Goal: Task Accomplishment & Management: Manage account settings

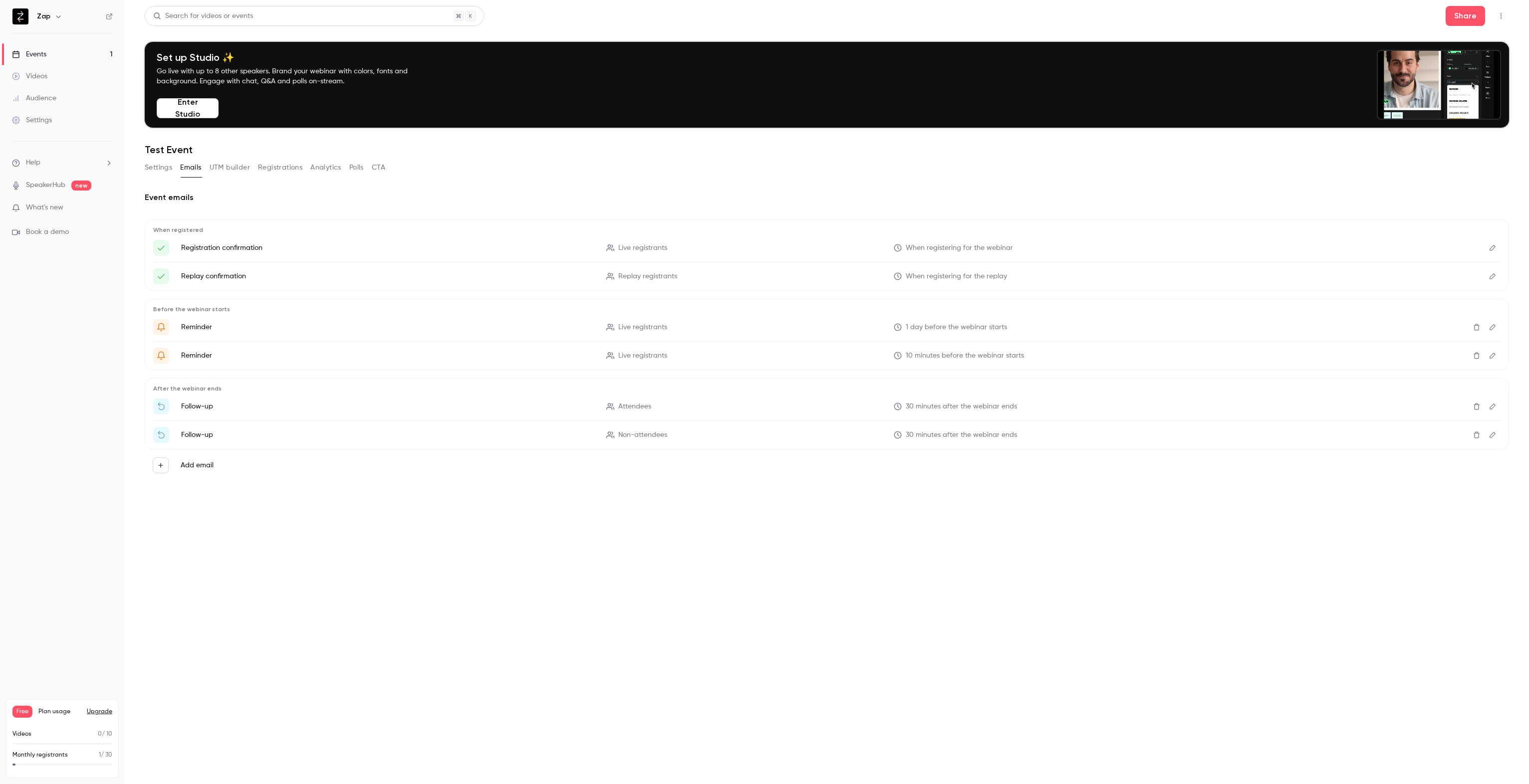
click at [43, 53] on div "Events" at bounding box center [29, 54] width 34 height 10
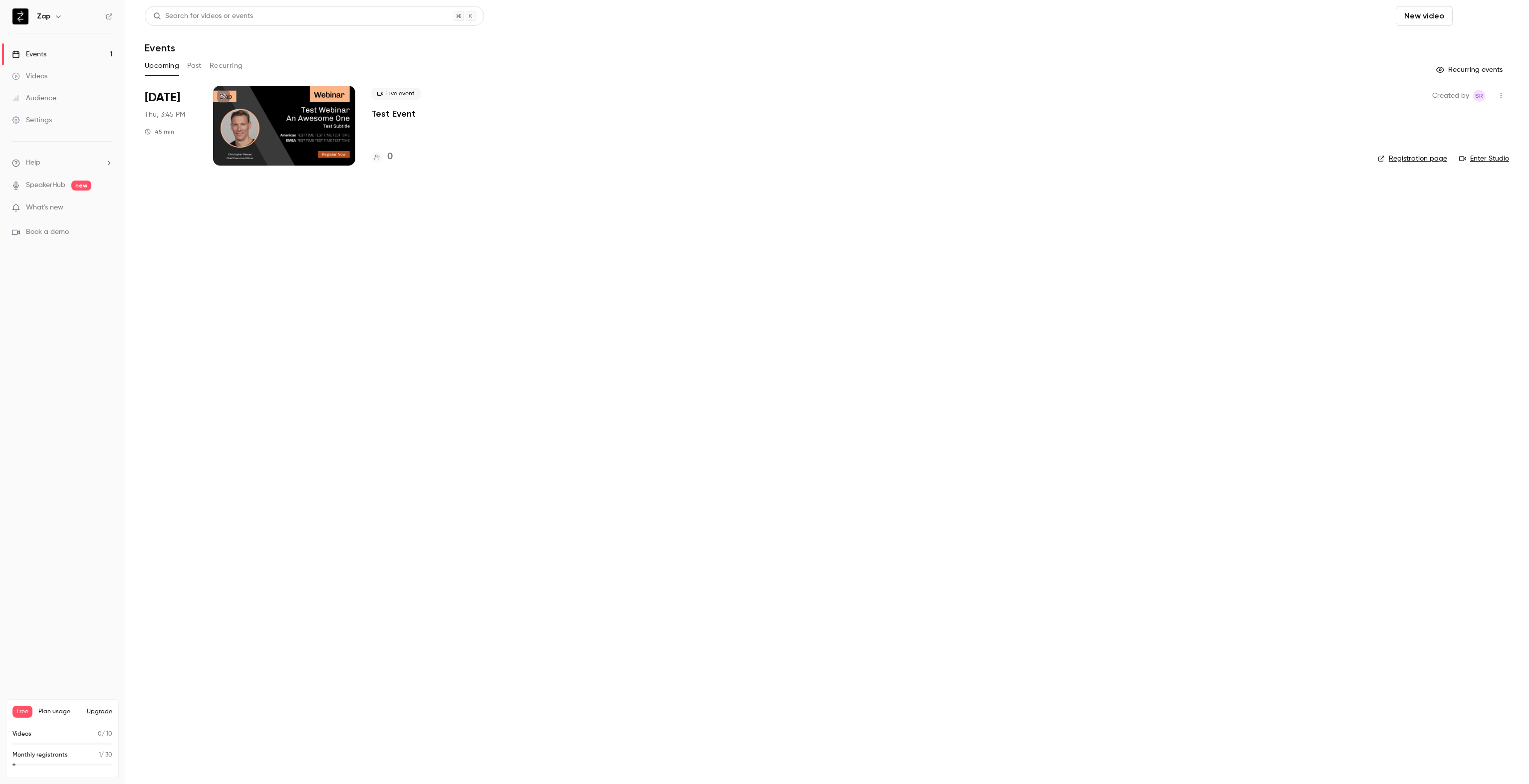
click at [1487, 15] on button "Schedule" at bounding box center [1483, 16] width 53 height 20
click at [1459, 65] on span "Recurring event" at bounding box center [1451, 69] width 53 height 10
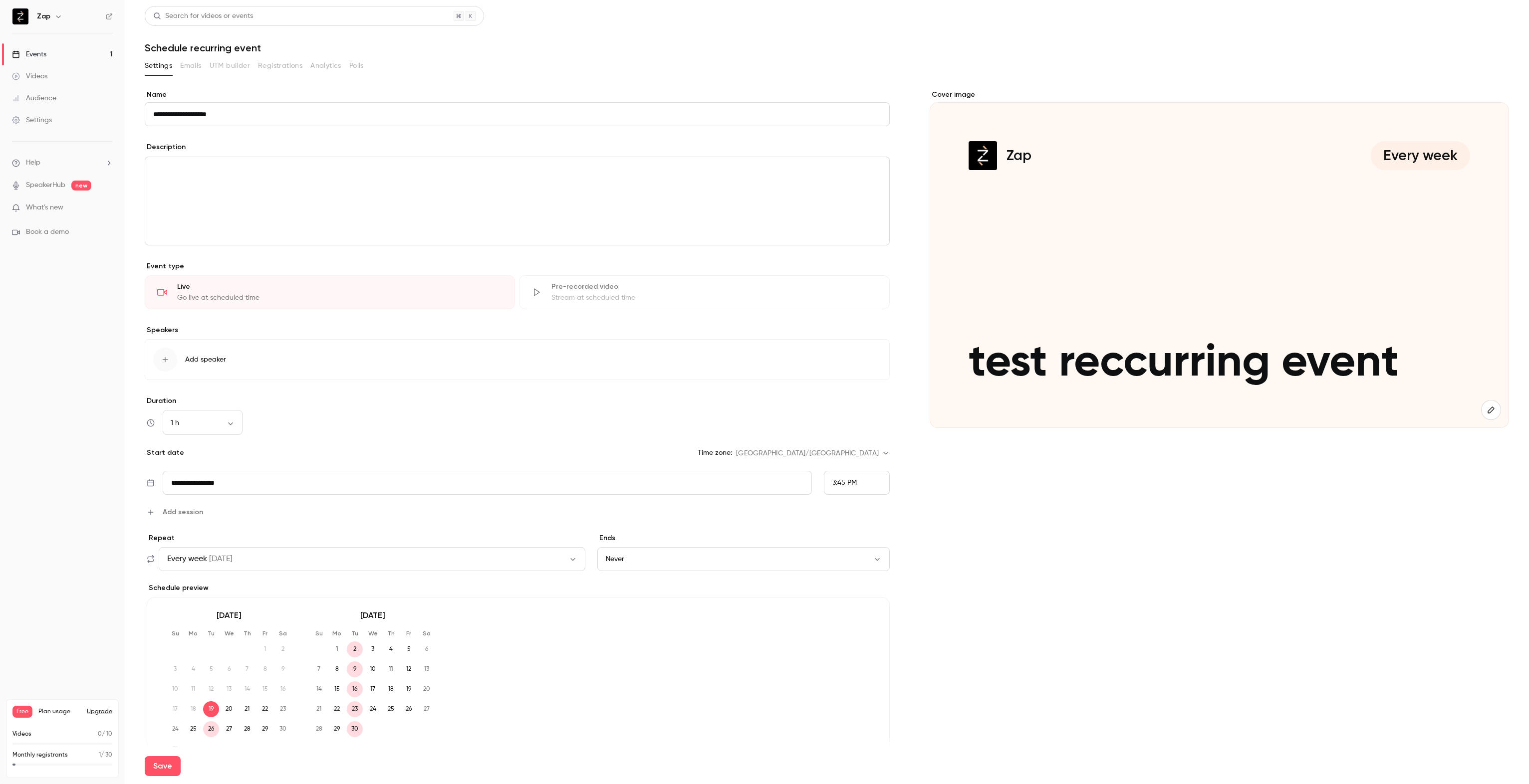
type input "**********"
click at [206, 181] on div "editor" at bounding box center [517, 201] width 744 height 88
click at [146, 170] on icon "editor" at bounding box center [145, 169] width 7 height 6
click at [171, 193] on div "Heading" at bounding box center [201, 192] width 76 height 10
click at [146, 184] on icon "editor" at bounding box center [145, 185] width 4 height 4
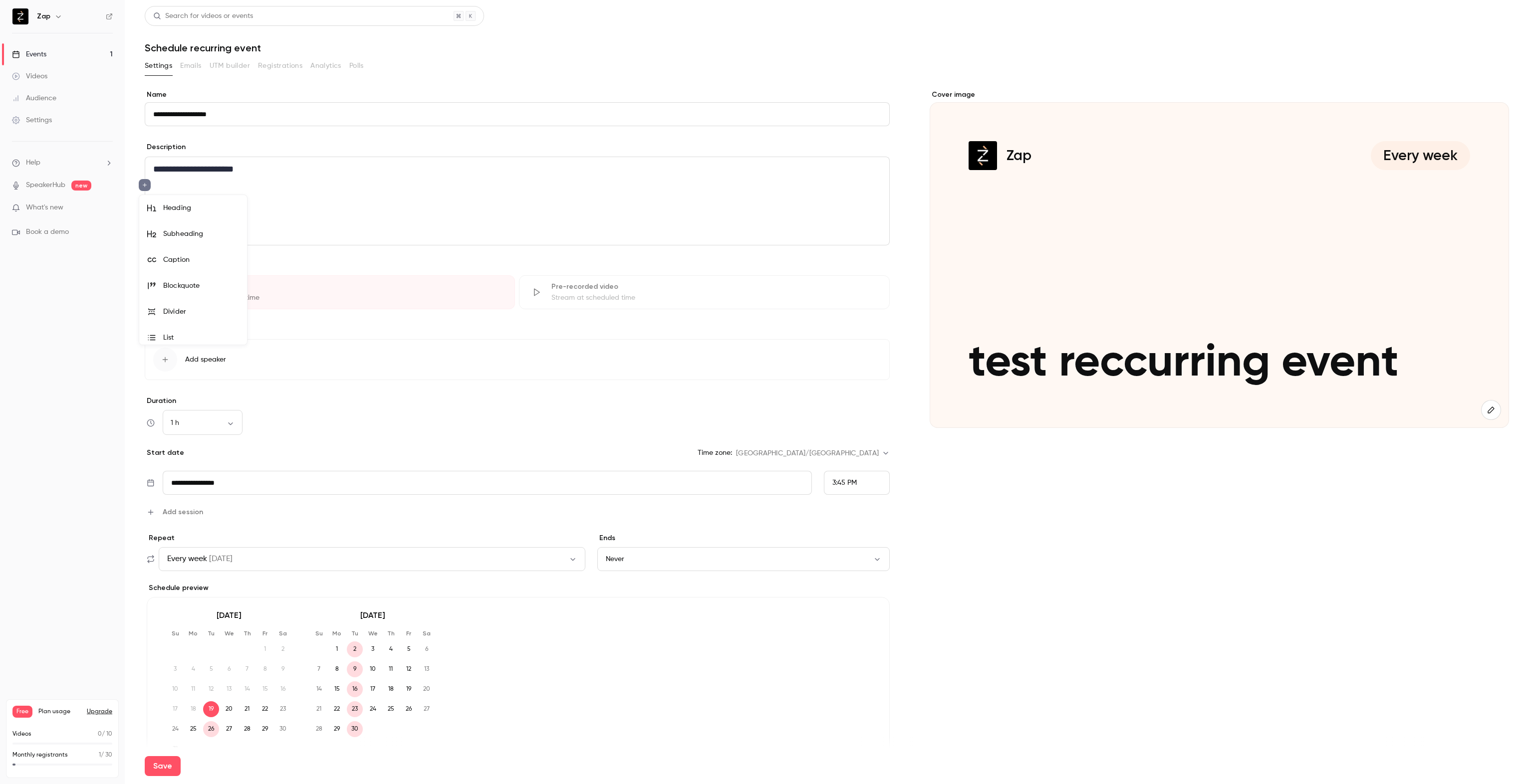
click at [182, 232] on div "Subheading" at bounding box center [201, 234] width 76 height 10
click at [143, 199] on icon "editor" at bounding box center [145, 201] width 7 height 6
click at [186, 330] on div "Divider" at bounding box center [201, 327] width 76 height 10
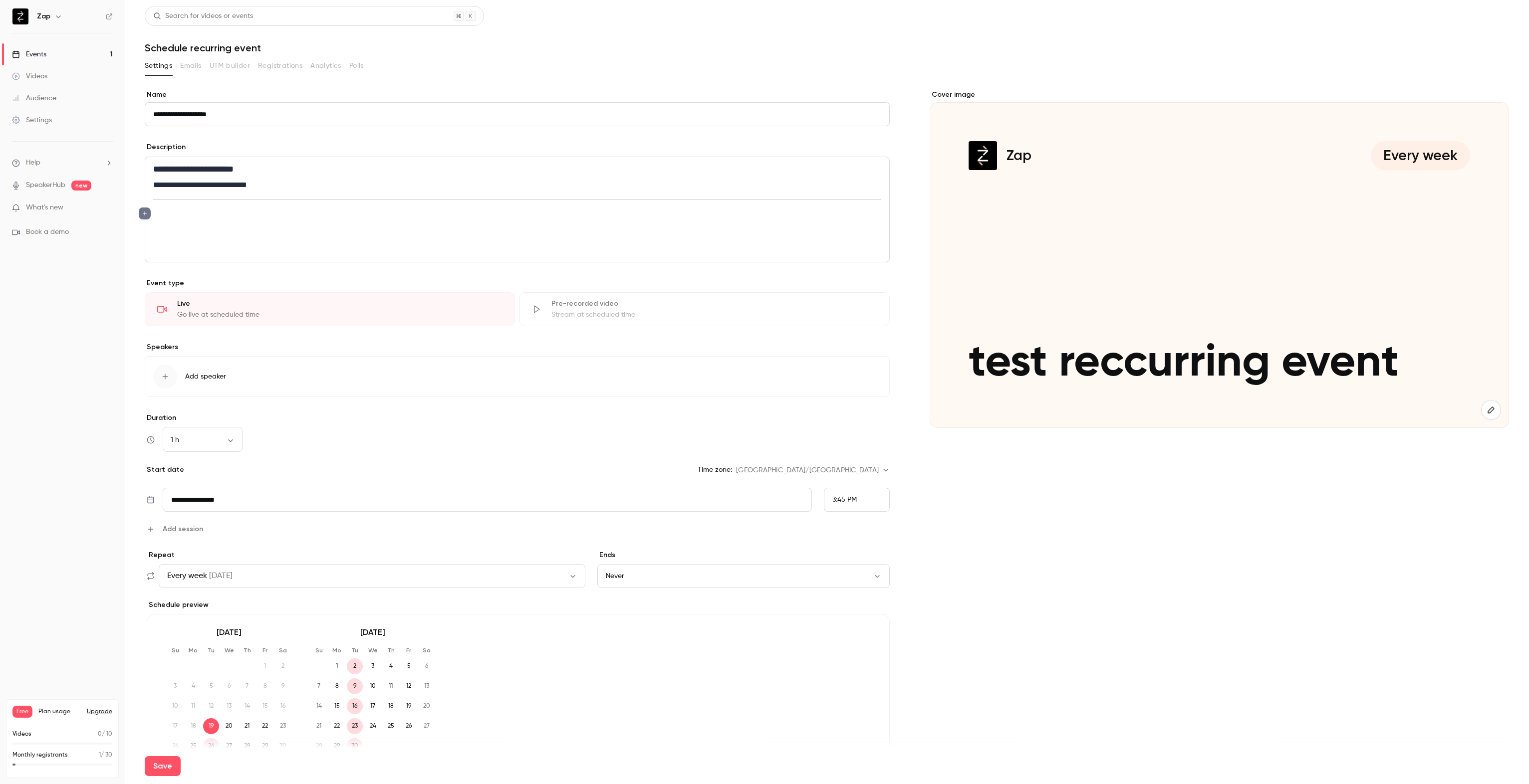
click at [144, 211] on icon "editor" at bounding box center [145, 214] width 7 height 6
click at [225, 207] on div at bounding box center [764, 392] width 1529 height 784
click at [211, 216] on p "editor" at bounding box center [517, 214] width 728 height 12
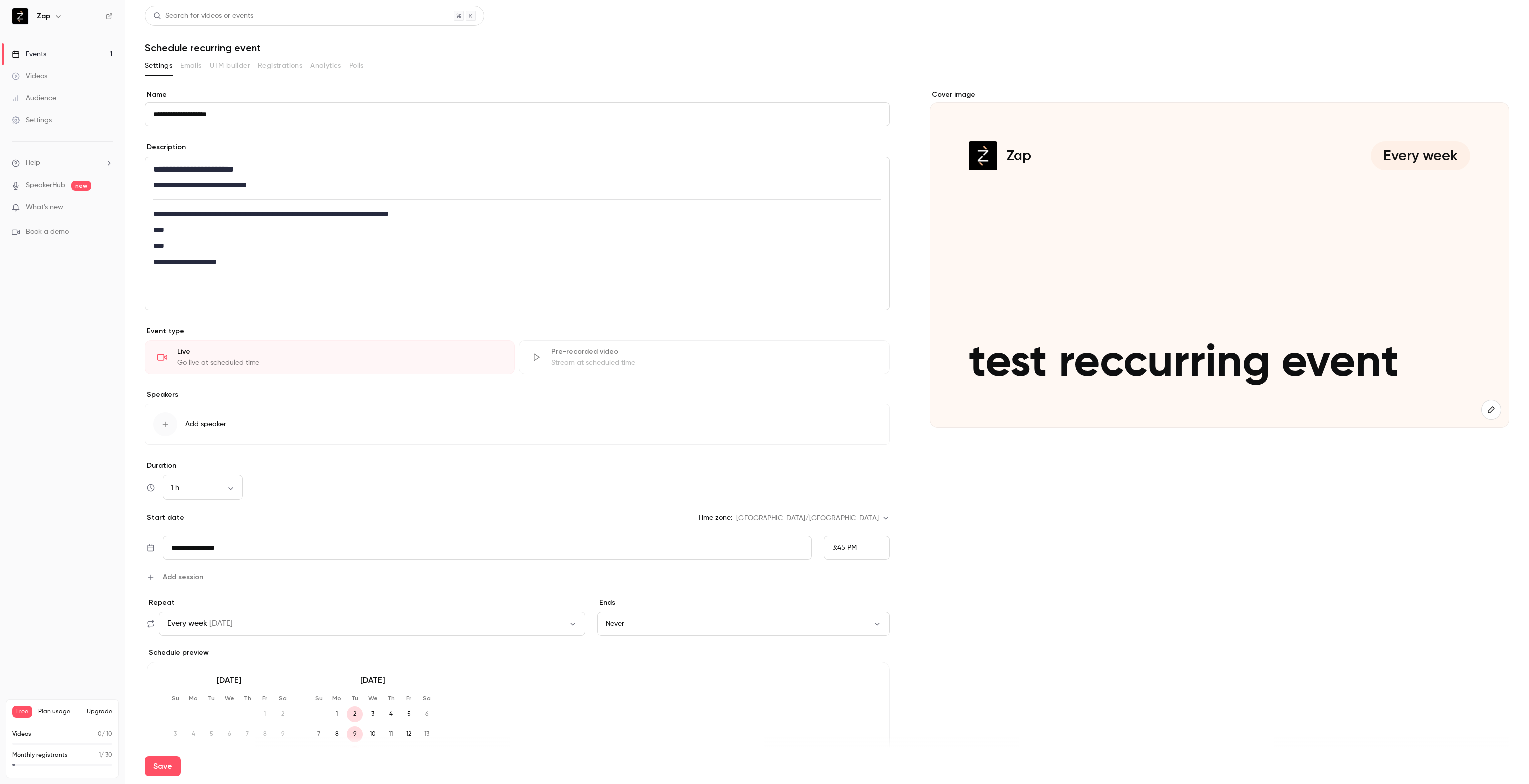
click at [173, 575] on span "Add session" at bounding box center [183, 577] width 41 height 10
click at [208, 543] on input "**********" at bounding box center [436, 548] width 547 height 24
click at [247, 468] on div "20" at bounding box center [243, 469] width 16 height 15
type input "**********"
click at [228, 580] on input "**********" at bounding box center [436, 584] width 547 height 24
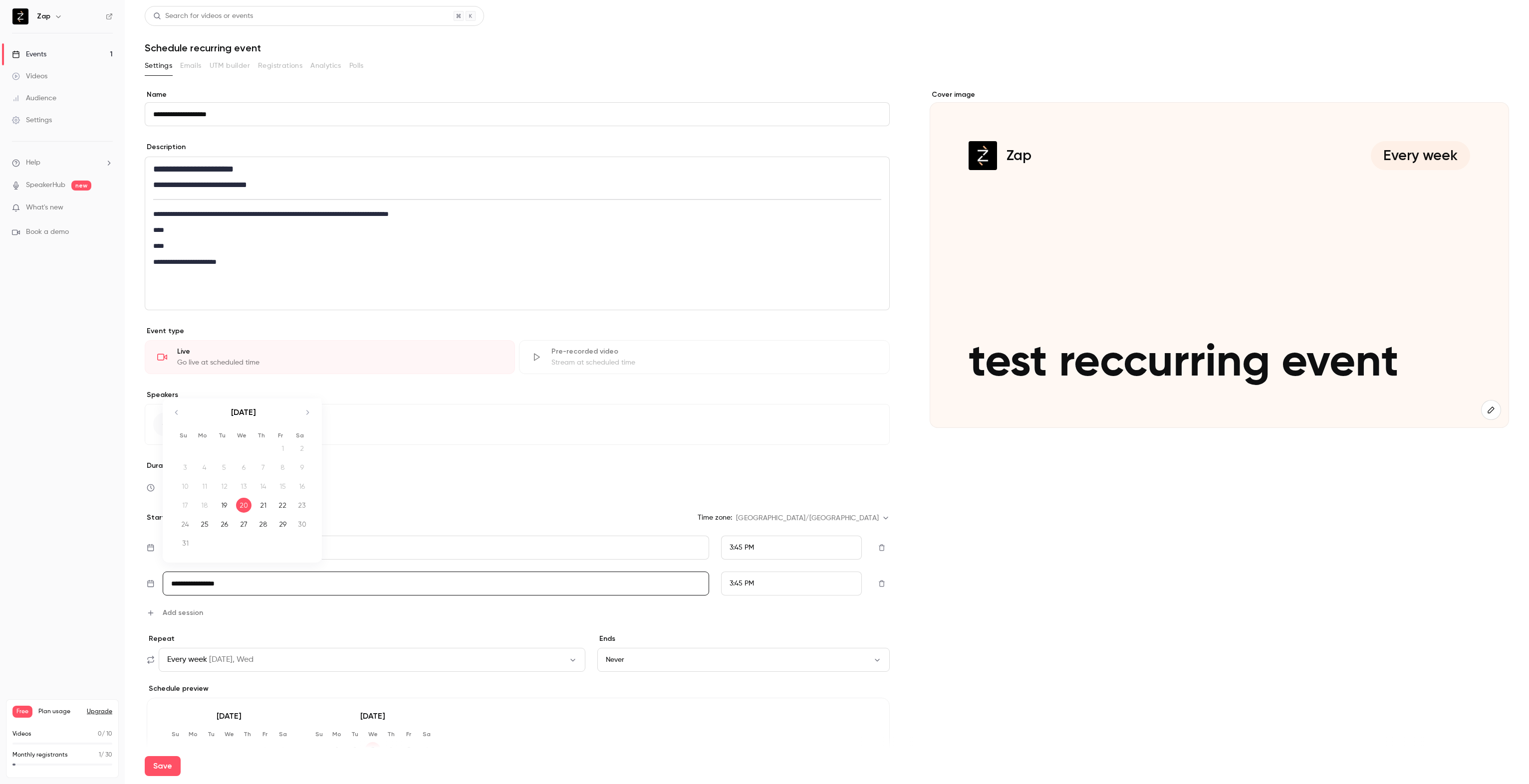
click at [243, 522] on div "27" at bounding box center [243, 524] width 16 height 15
type input "**********"
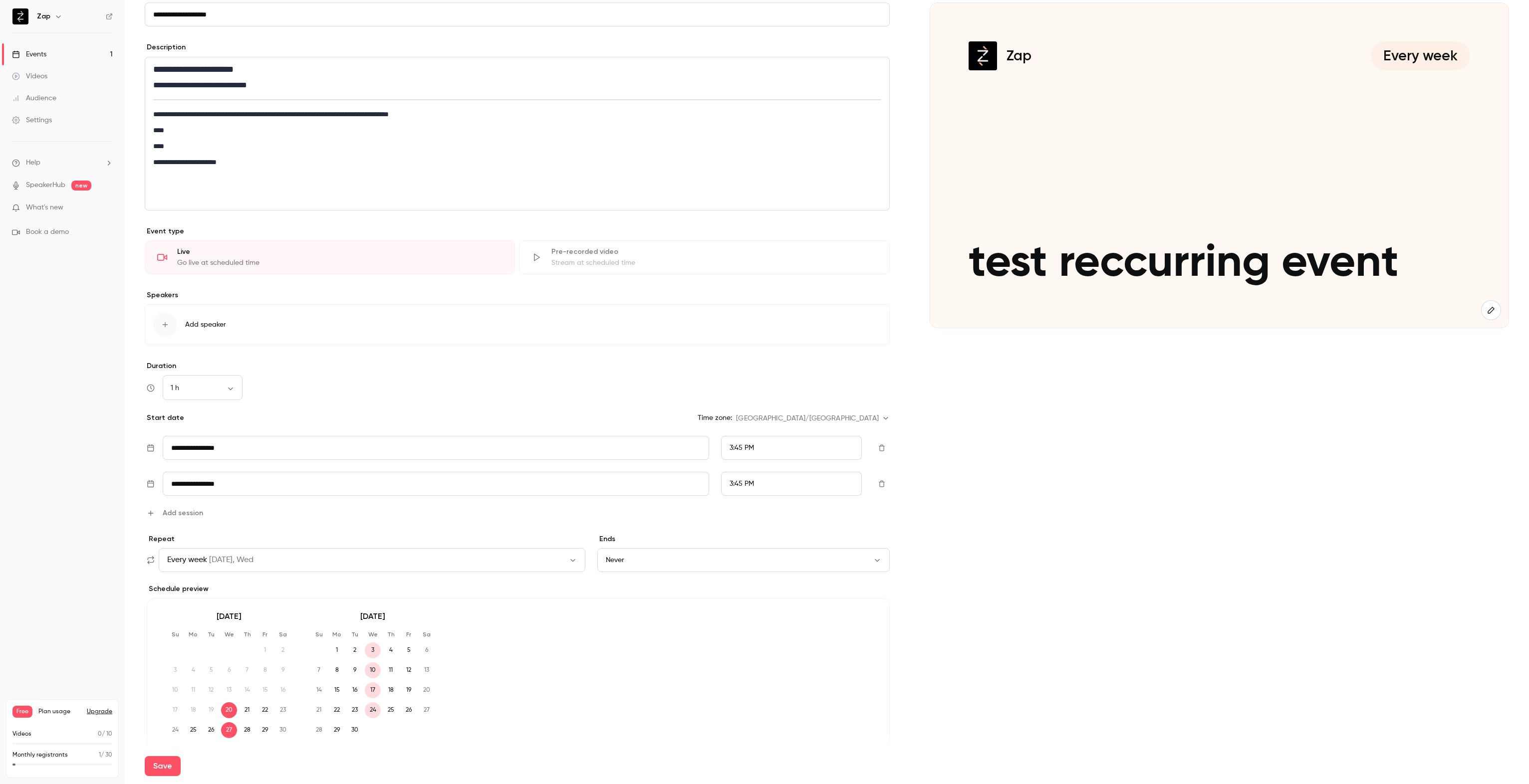
scroll to position [165, 0]
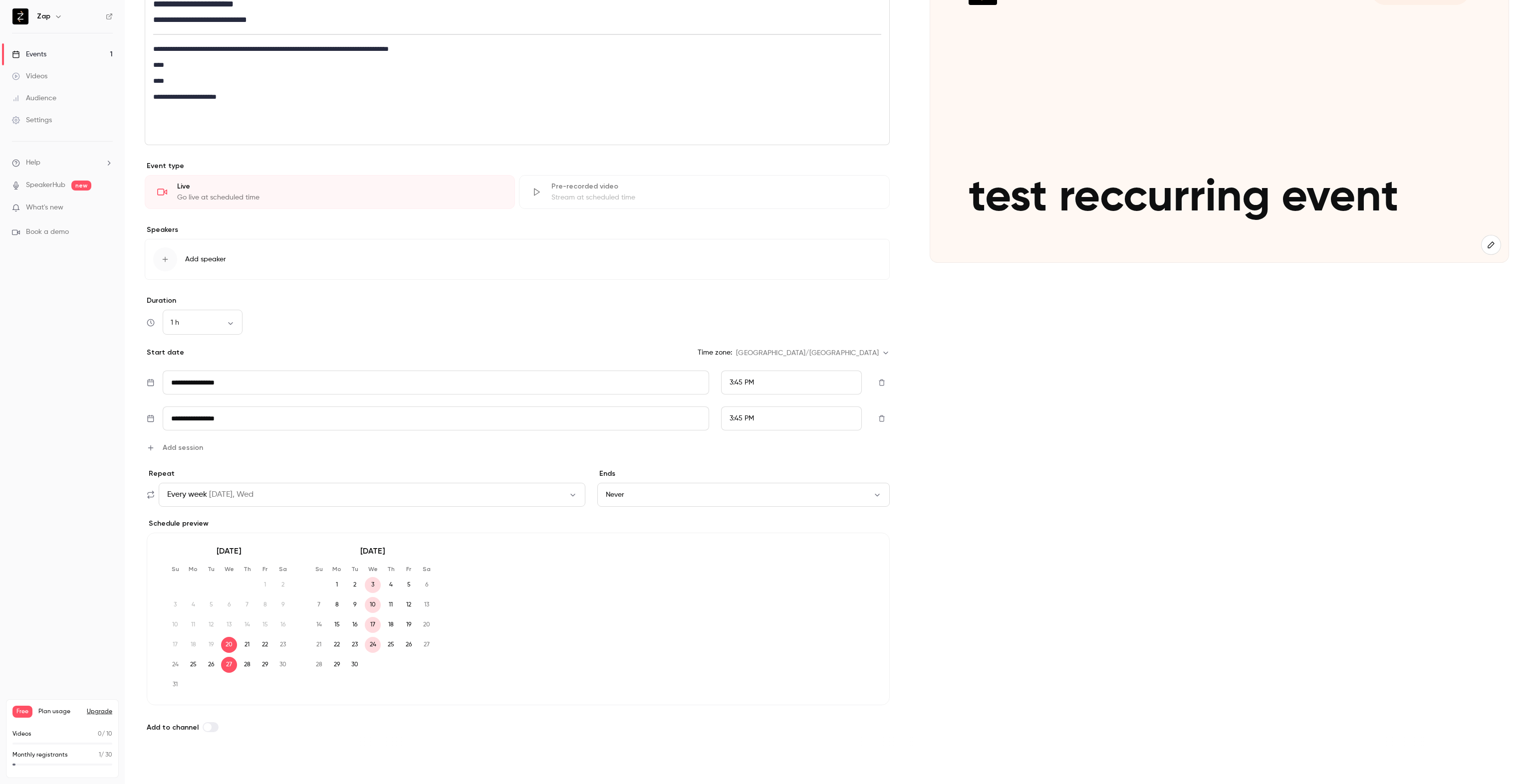
click at [163, 767] on button "Save" at bounding box center [162, 766] width 36 height 20
type input "**********"
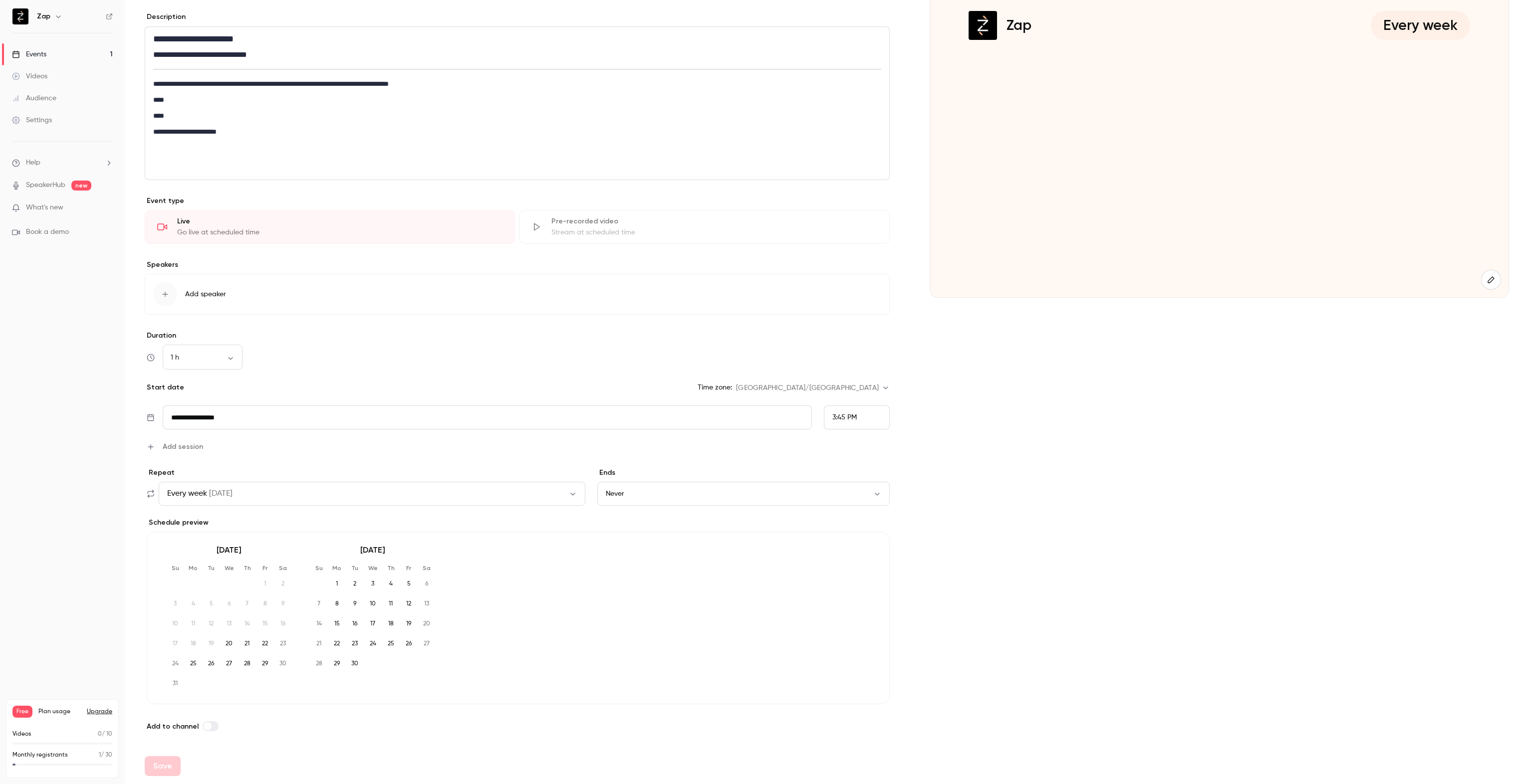
scroll to position [129, 0]
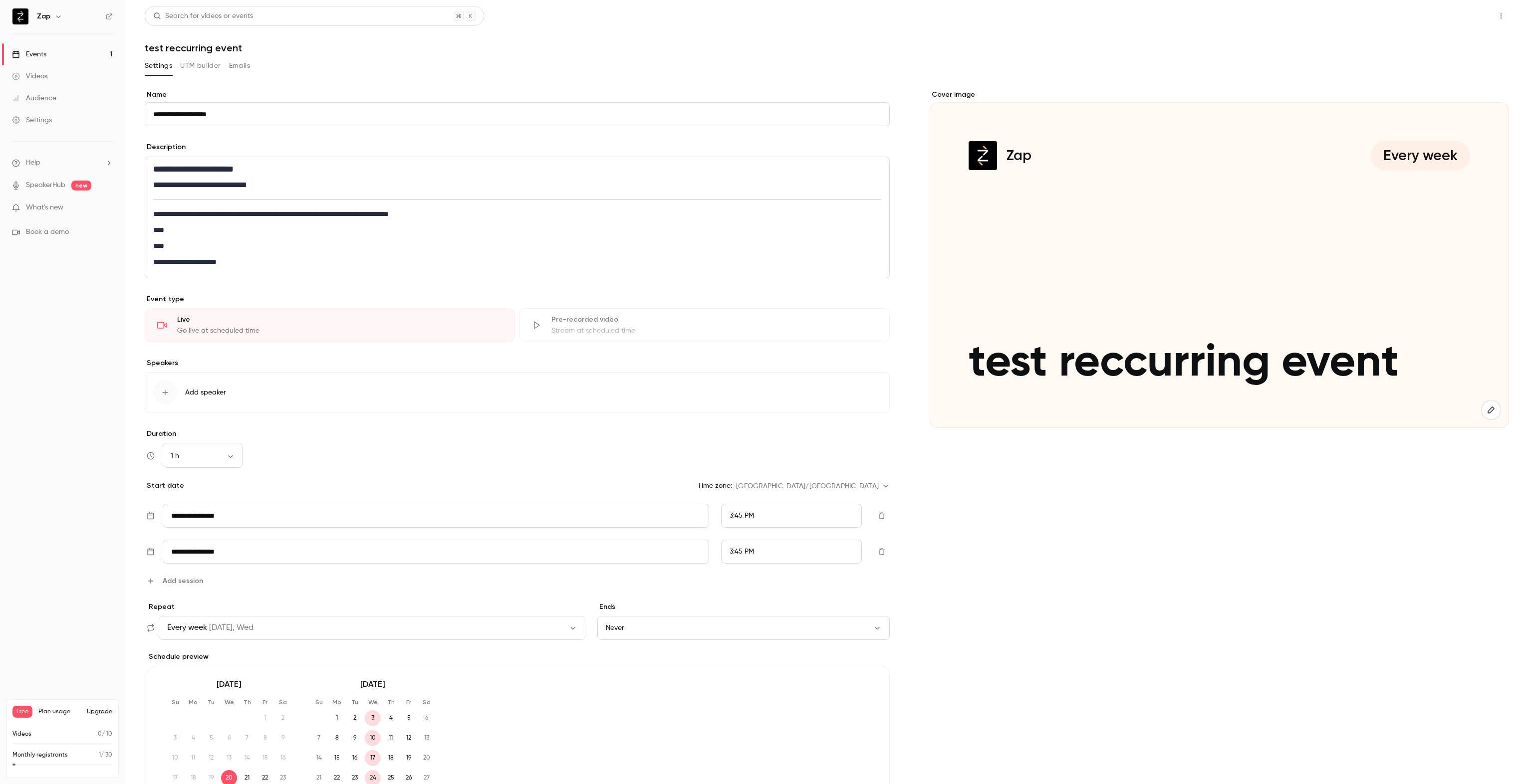
click at [1458, 17] on button "Share" at bounding box center [1465, 16] width 40 height 20
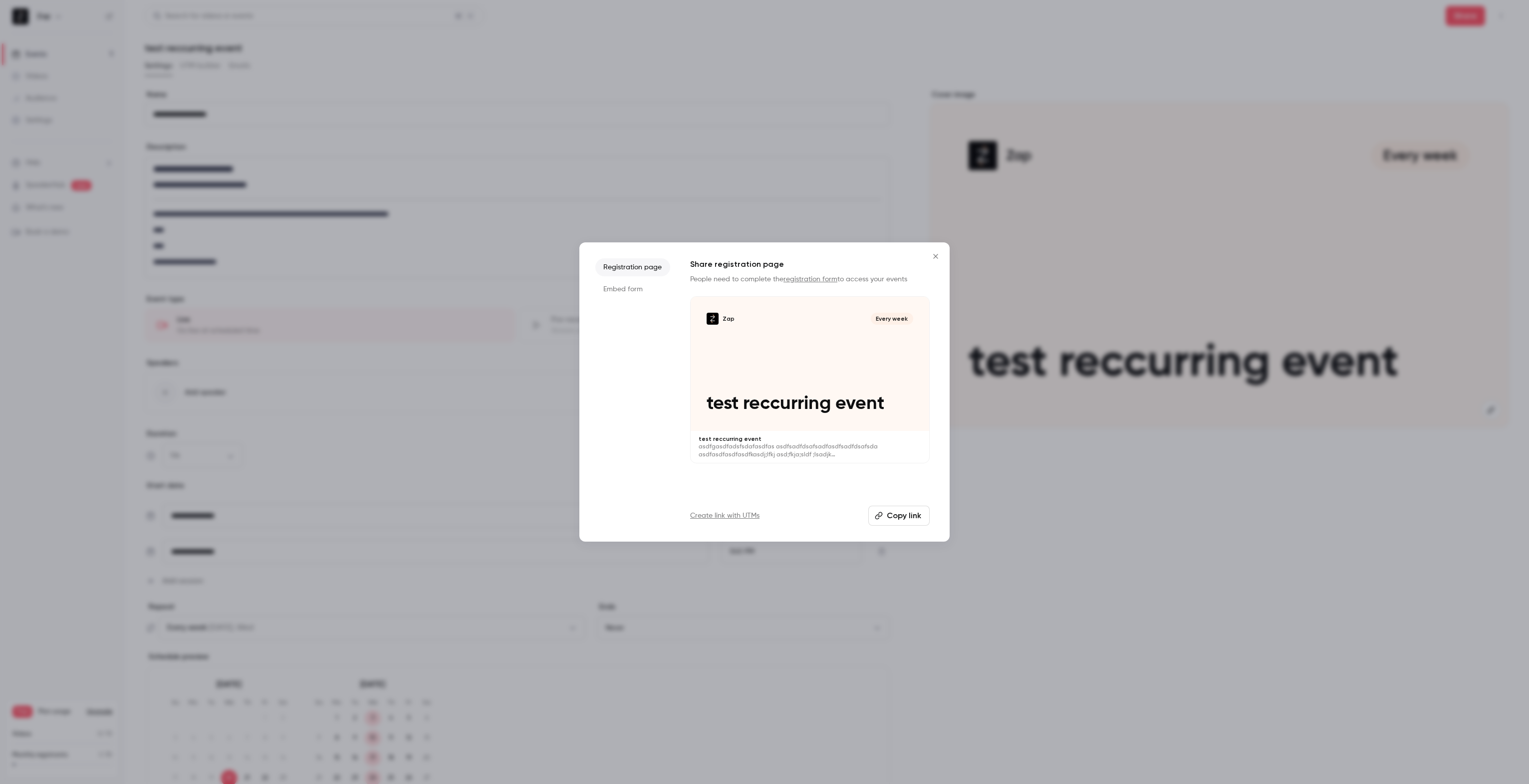
click at [896, 516] on button "Copy link" at bounding box center [899, 516] width 62 height 20
click at [935, 257] on icon "Close" at bounding box center [935, 256] width 5 height 5
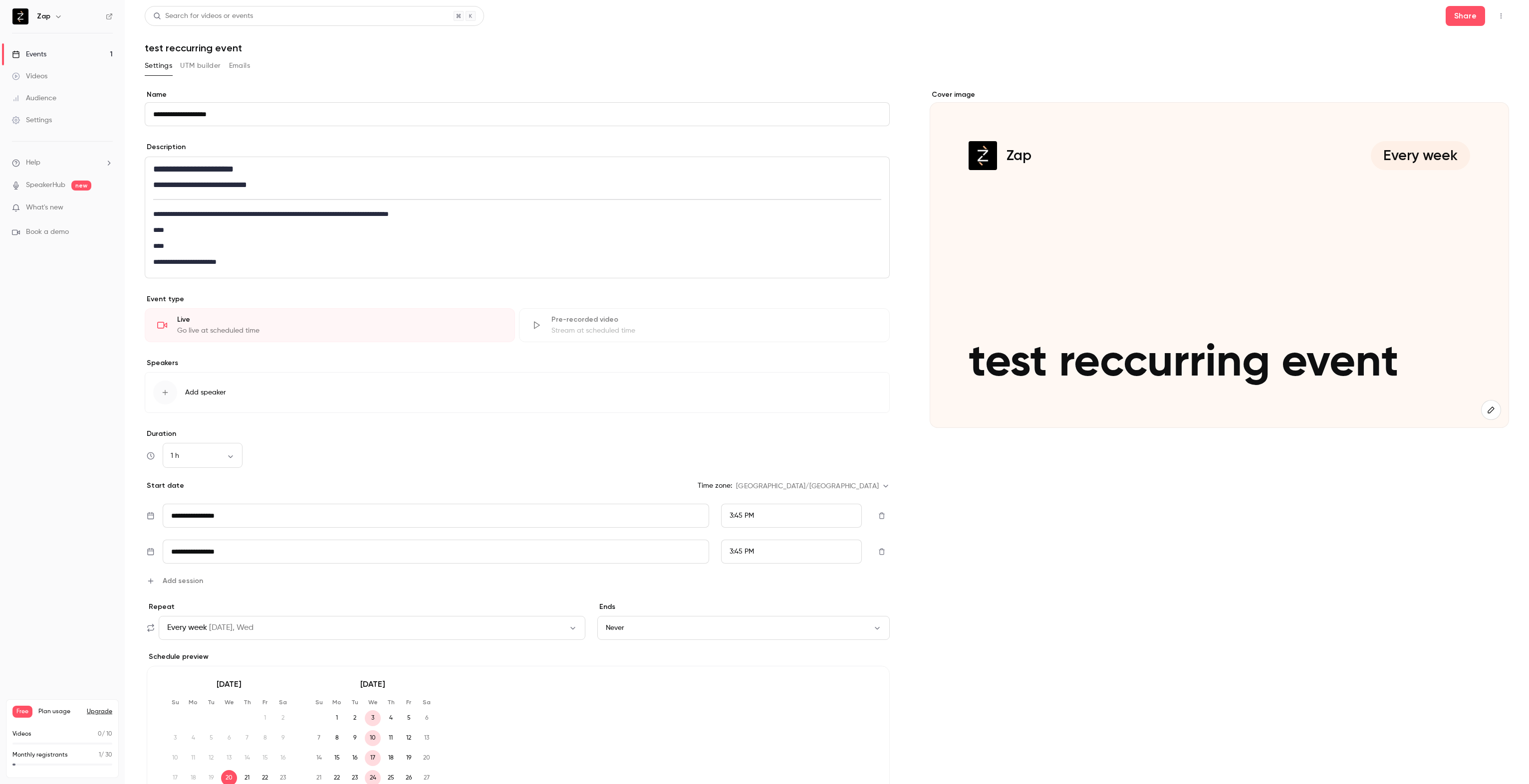
click at [1486, 406] on icon "button" at bounding box center [1491, 410] width 11 height 8
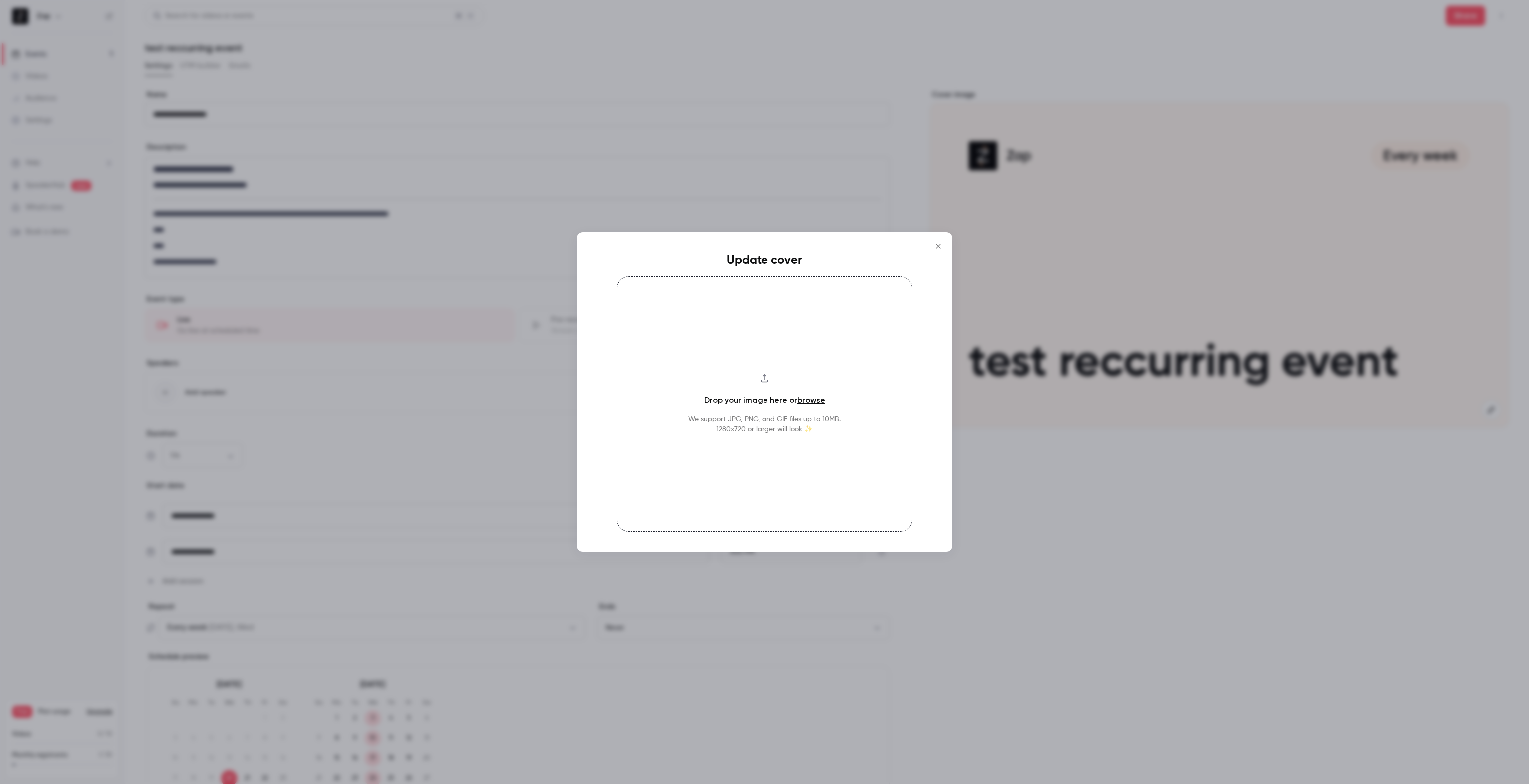
click at [808, 402] on link "browse" at bounding box center [811, 400] width 28 height 9
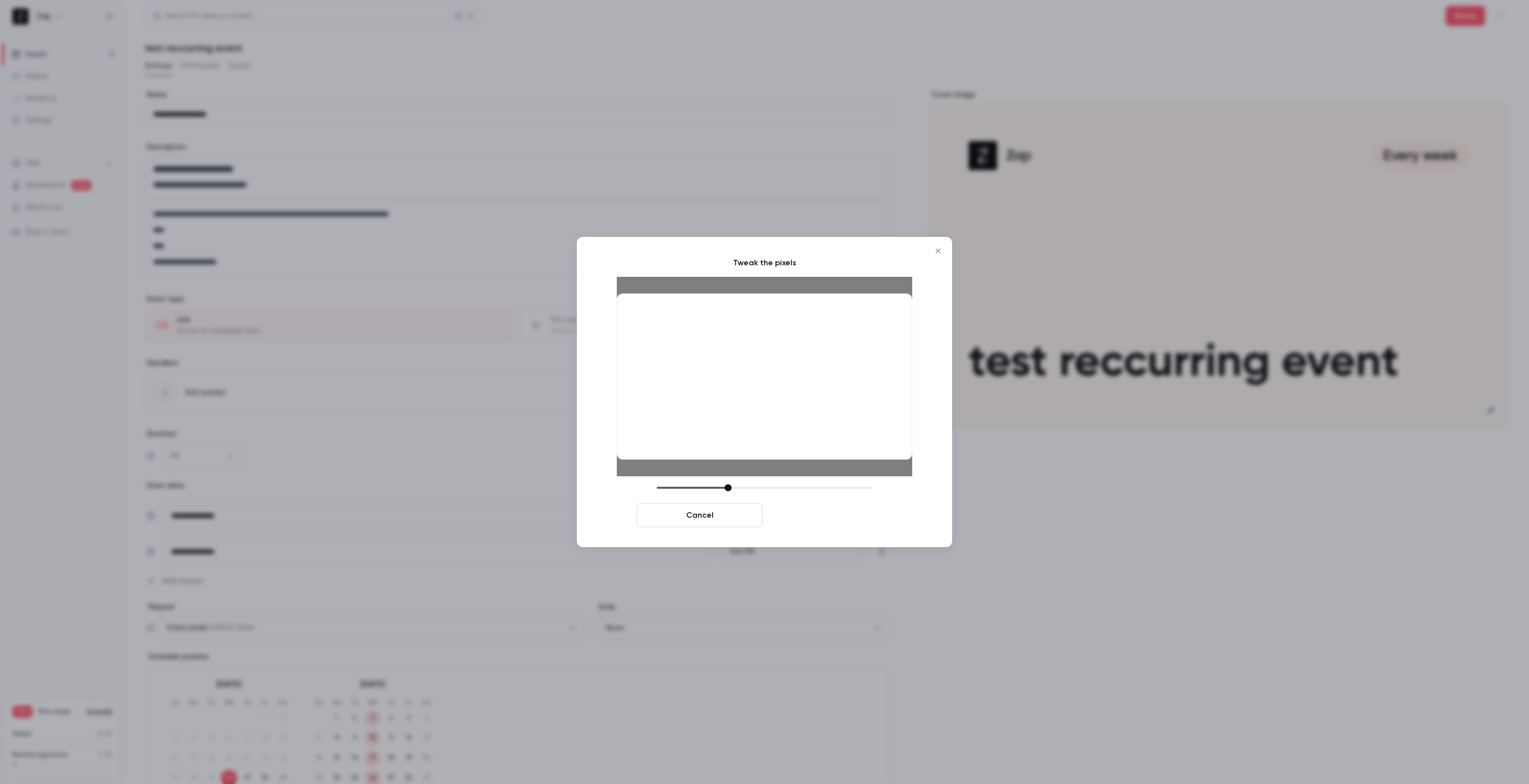
click at [853, 521] on button "Crop and save" at bounding box center [829, 515] width 125 height 24
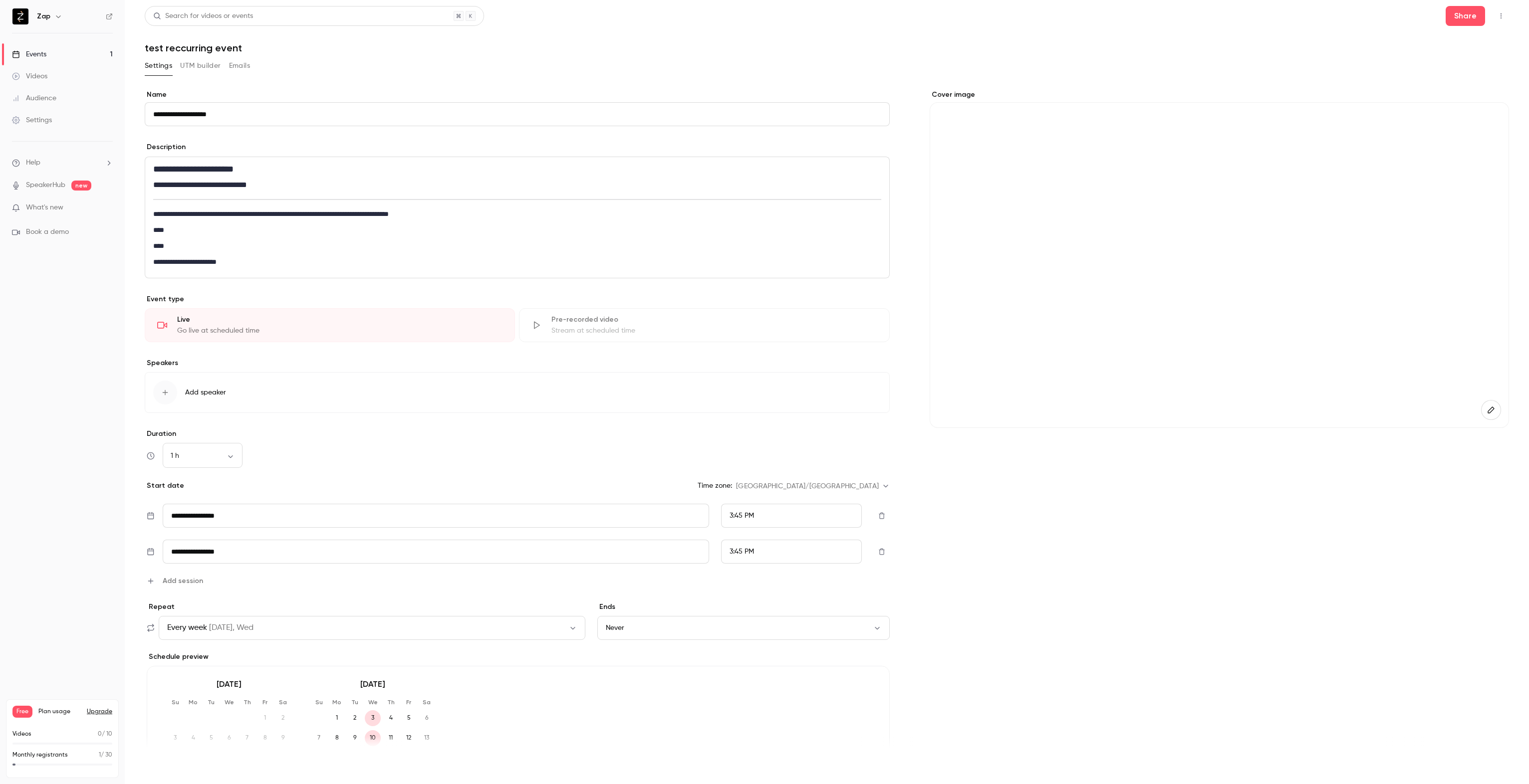
click at [158, 772] on button "Save" at bounding box center [162, 766] width 36 height 20
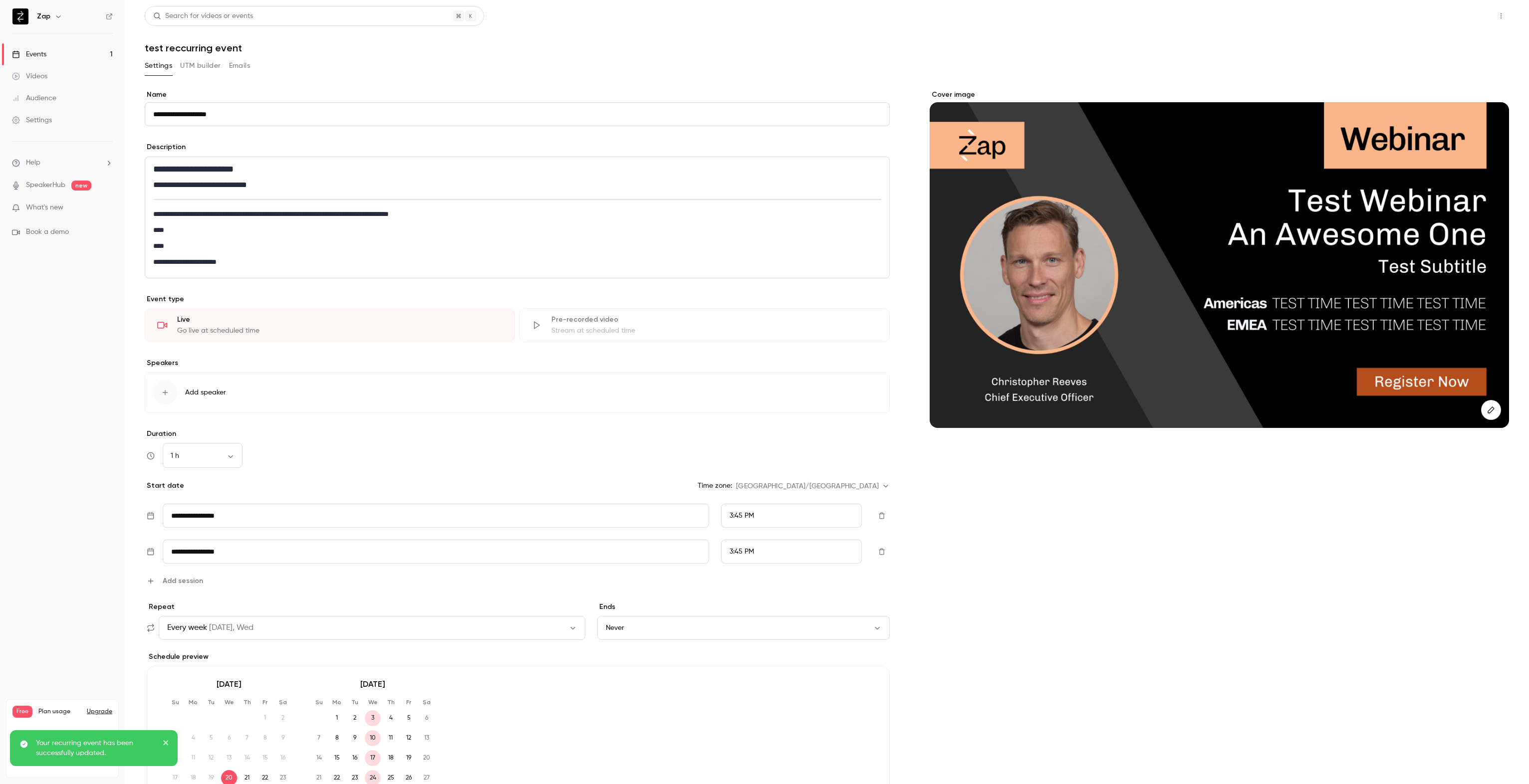
click at [1452, 16] on button "Share" at bounding box center [1465, 16] width 40 height 20
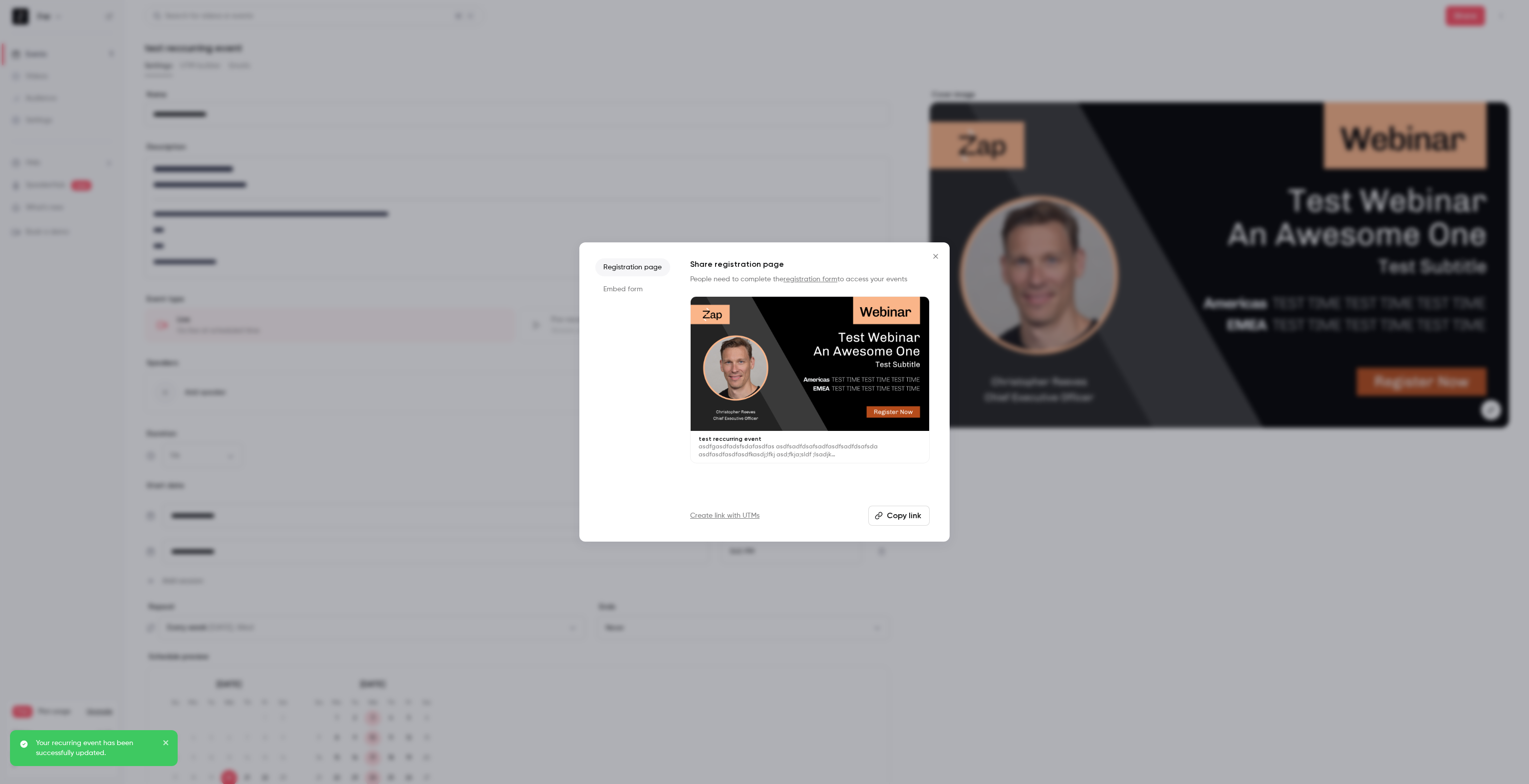
click at [897, 515] on button "Copy link" at bounding box center [899, 516] width 62 height 20
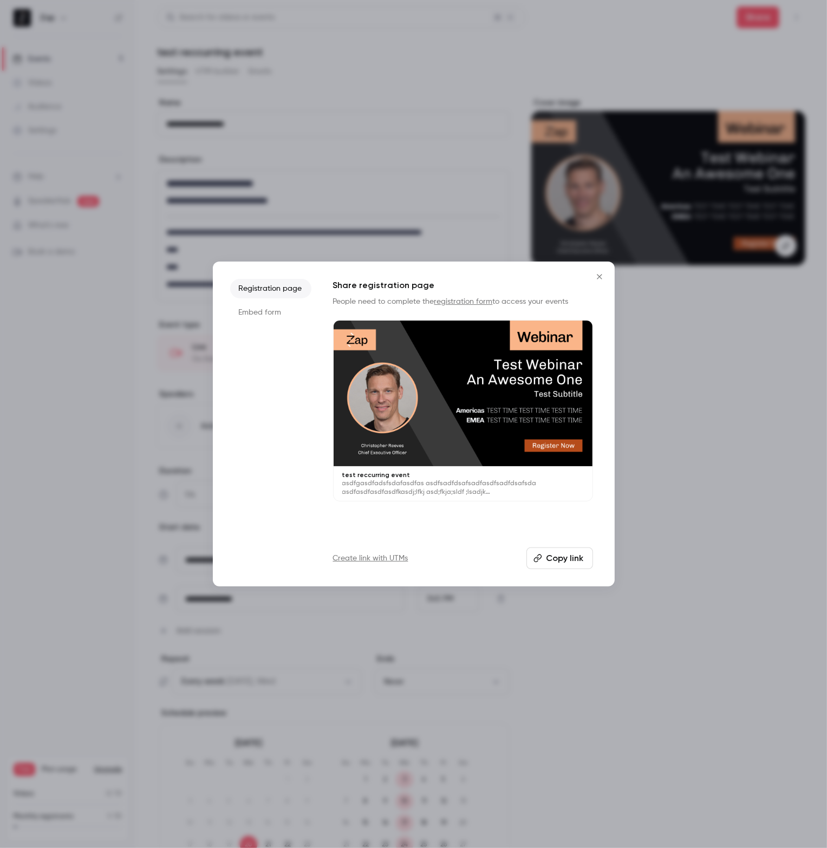
click at [598, 276] on icon "Close" at bounding box center [599, 276] width 5 height 5
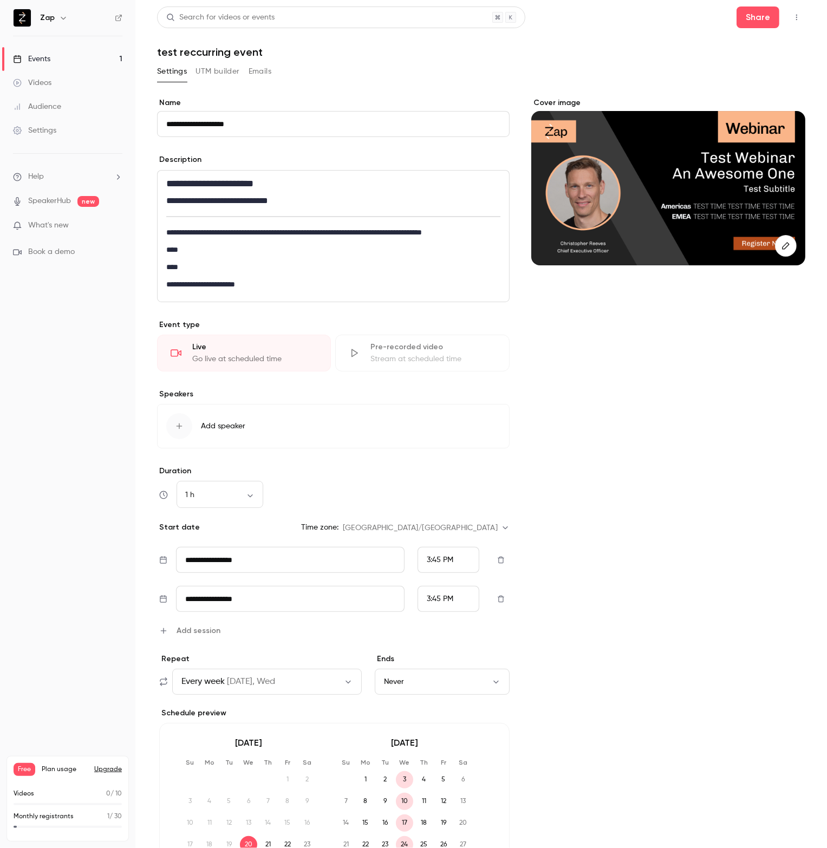
click at [418, 683] on button "Never" at bounding box center [442, 682] width 135 height 26
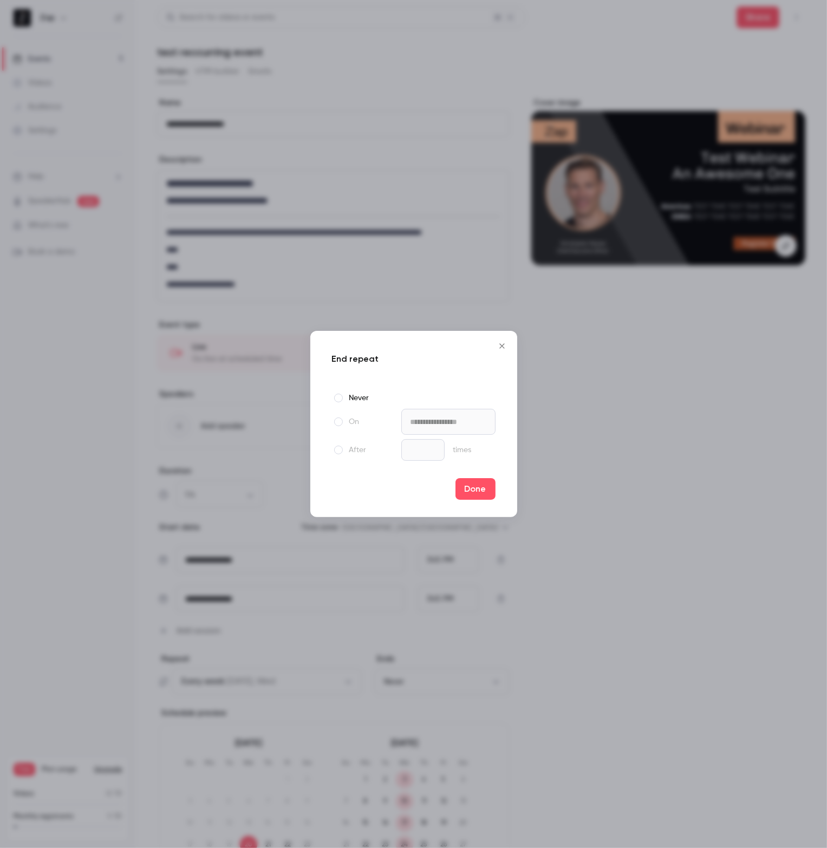
click at [348, 451] on label "After" at bounding box center [364, 449] width 65 height 13
click at [423, 456] on input "*" at bounding box center [422, 450] width 43 height 22
click at [354, 447] on label "After" at bounding box center [364, 449] width 65 height 13
click at [427, 452] on input "*" at bounding box center [422, 450] width 43 height 22
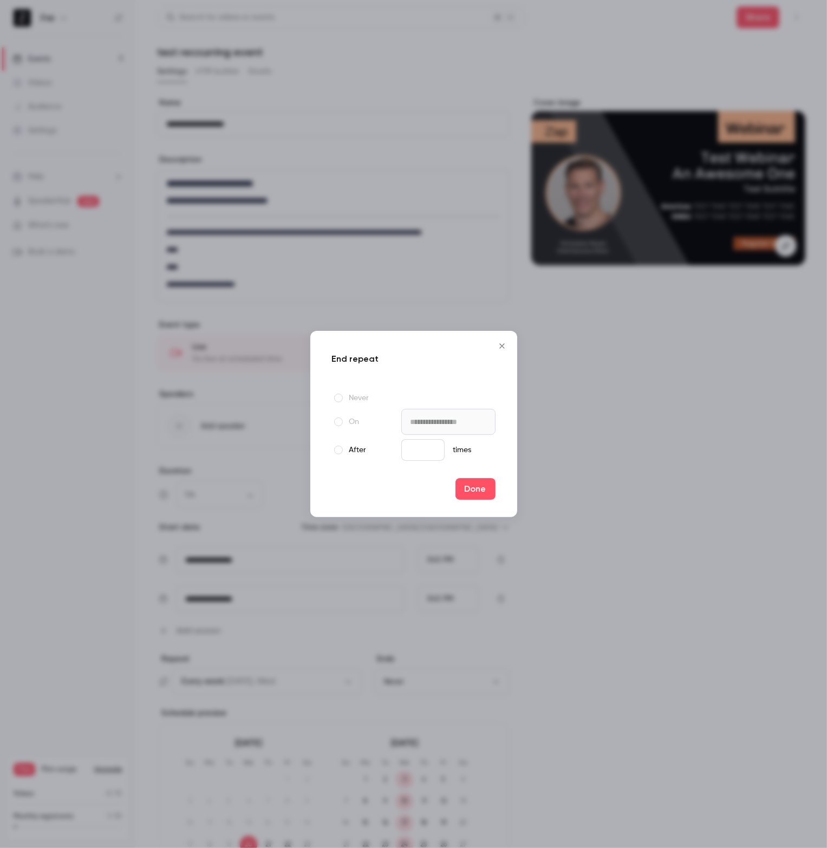
type input "*"
click at [427, 452] on input "*" at bounding box center [422, 450] width 43 height 22
click at [478, 489] on button "Done" at bounding box center [475, 489] width 40 height 22
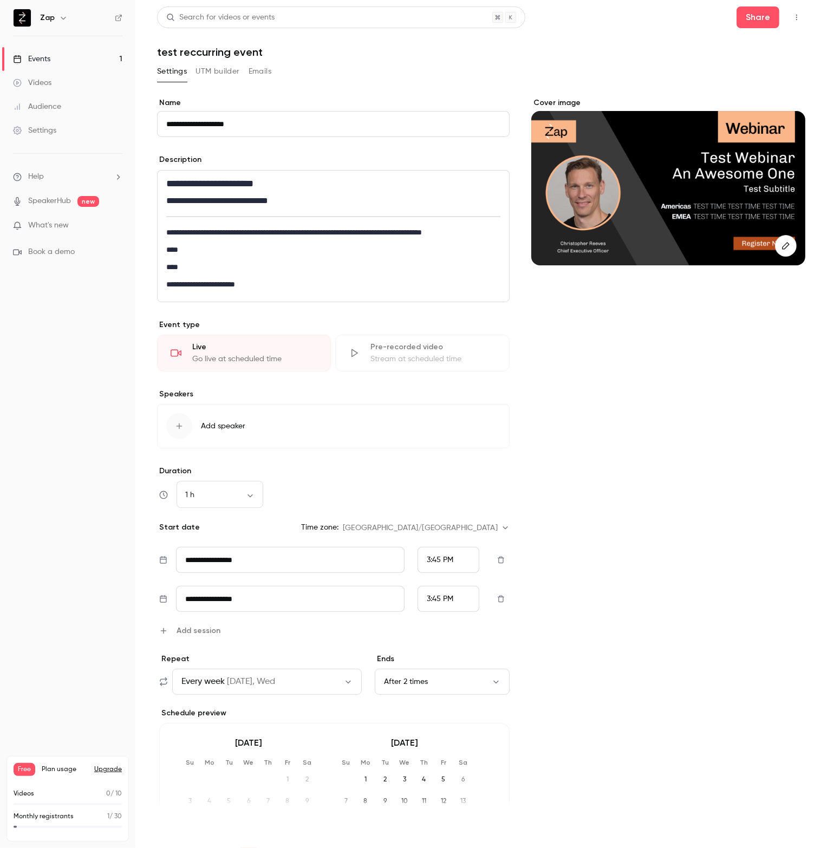
click at [184, 829] on button "Save" at bounding box center [176, 829] width 39 height 22
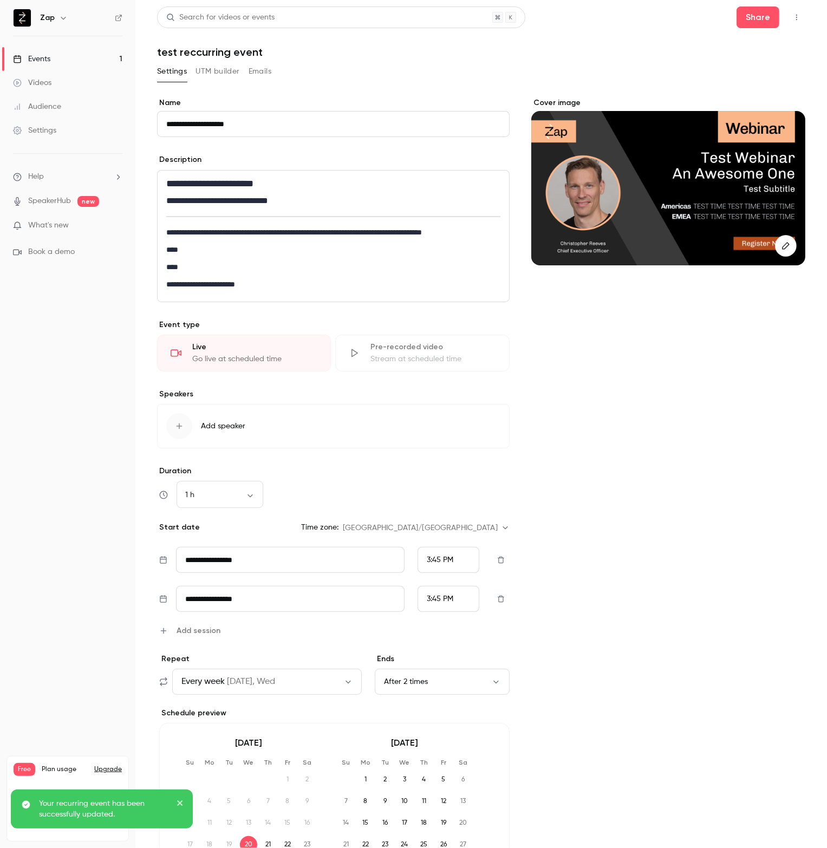
click at [42, 81] on div "Videos" at bounding box center [32, 82] width 38 height 11
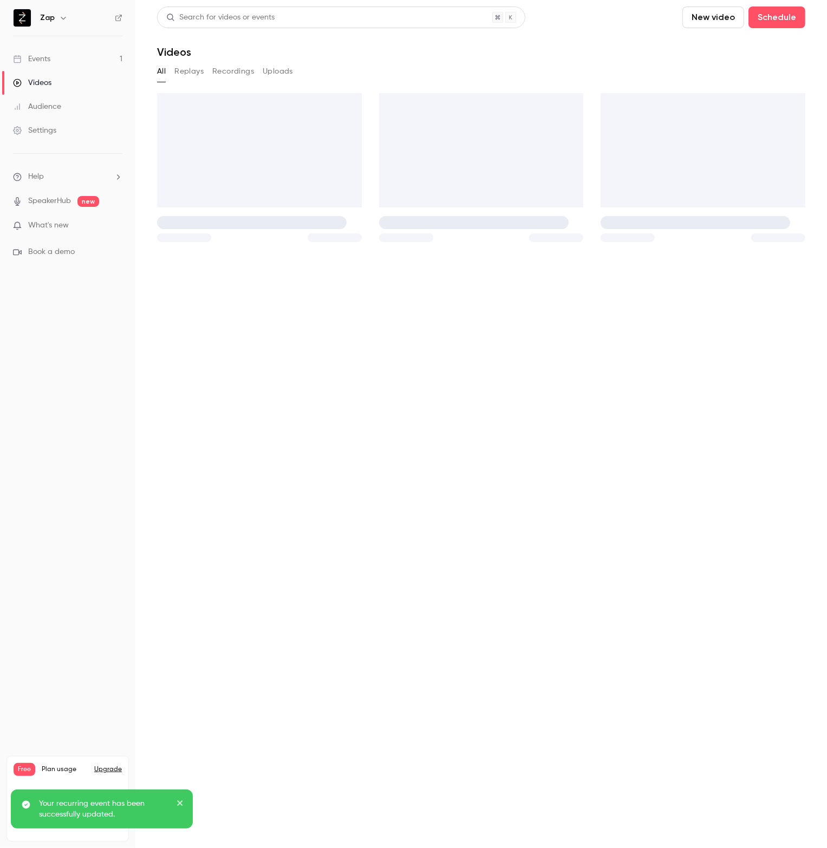
click at [45, 59] on div "Events" at bounding box center [31, 59] width 37 height 11
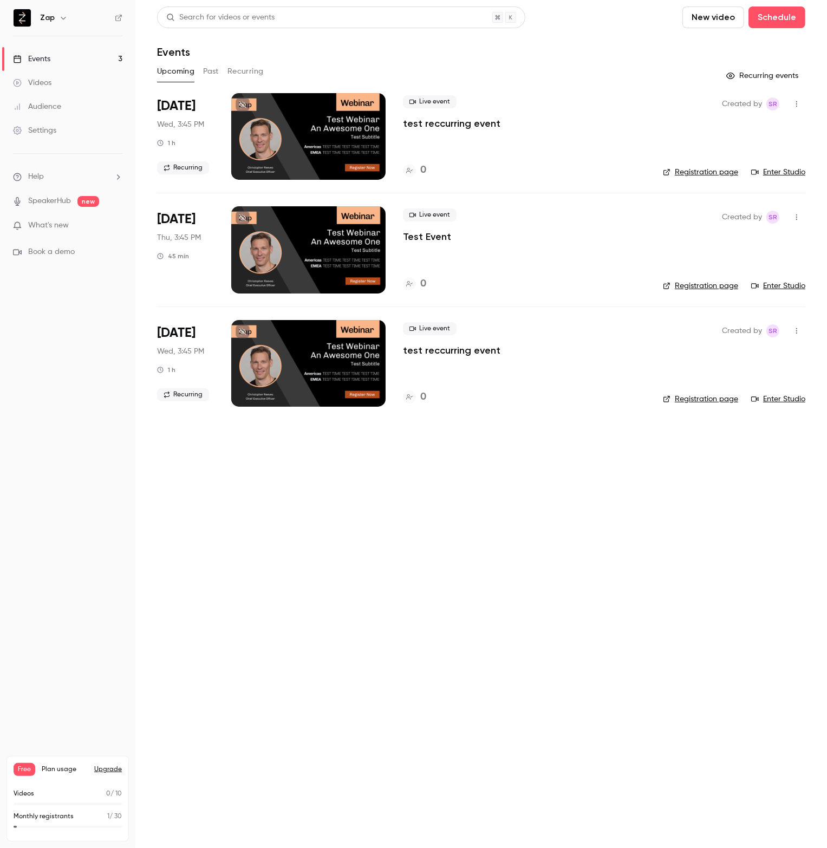
click at [798, 104] on icon "button" at bounding box center [796, 104] width 9 height 8
click at [240, 105] on icon at bounding box center [242, 104] width 6 height 6
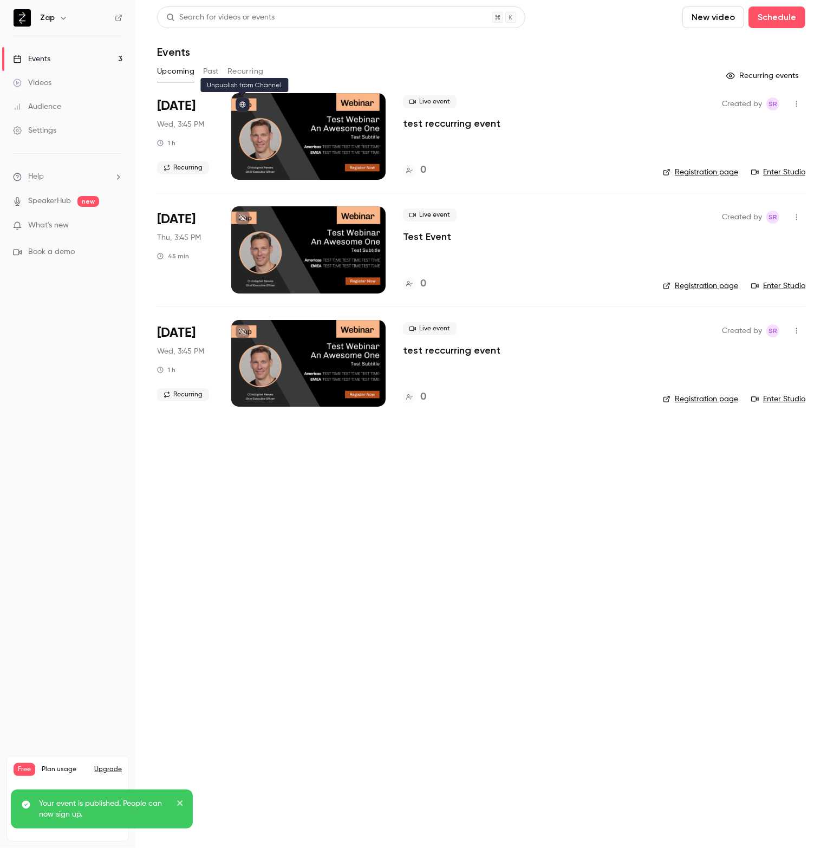
click at [244, 105] on icon at bounding box center [242, 104] width 6 height 6
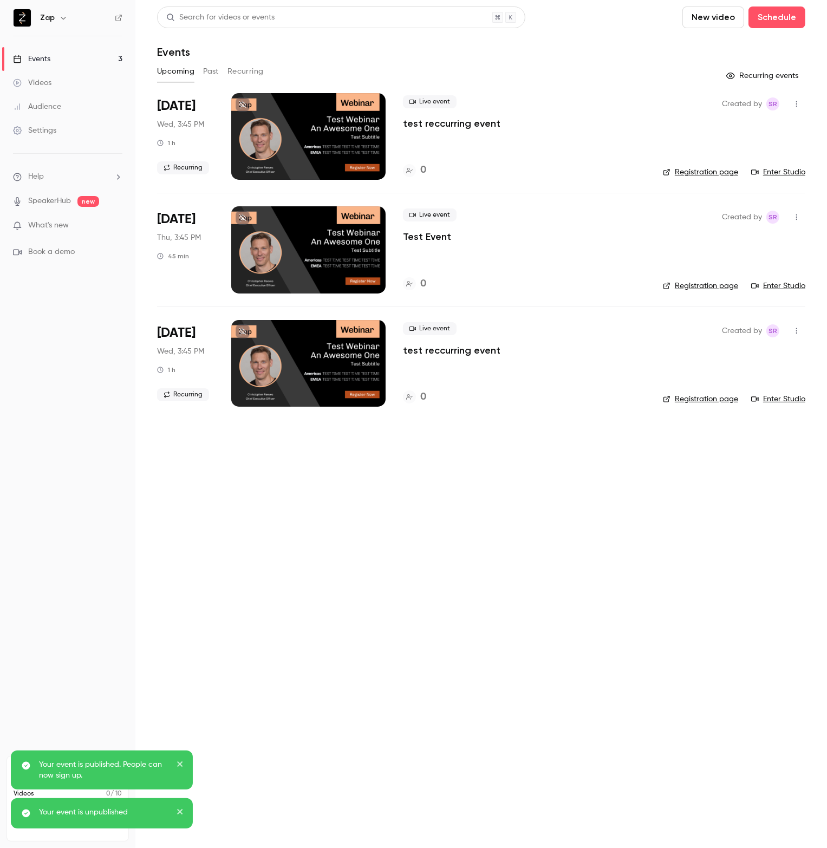
click at [315, 114] on div at bounding box center [308, 136] width 154 height 87
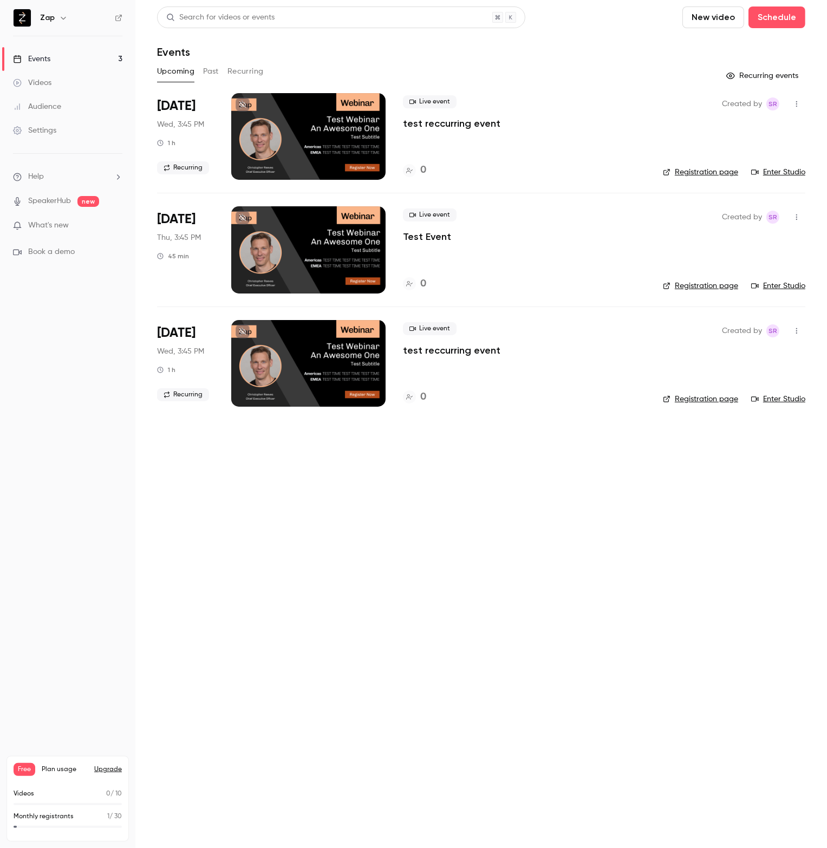
click at [48, 58] on div "Events" at bounding box center [31, 59] width 37 height 11
click at [37, 81] on div "Videos" at bounding box center [32, 82] width 38 height 11
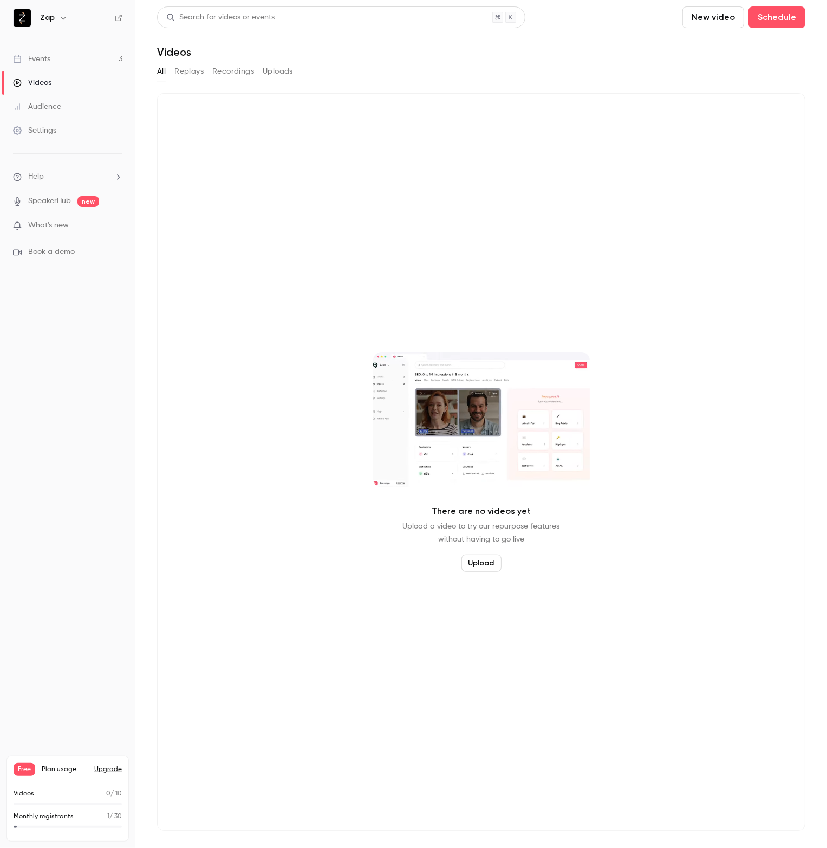
click at [43, 62] on div "Events" at bounding box center [31, 59] width 37 height 11
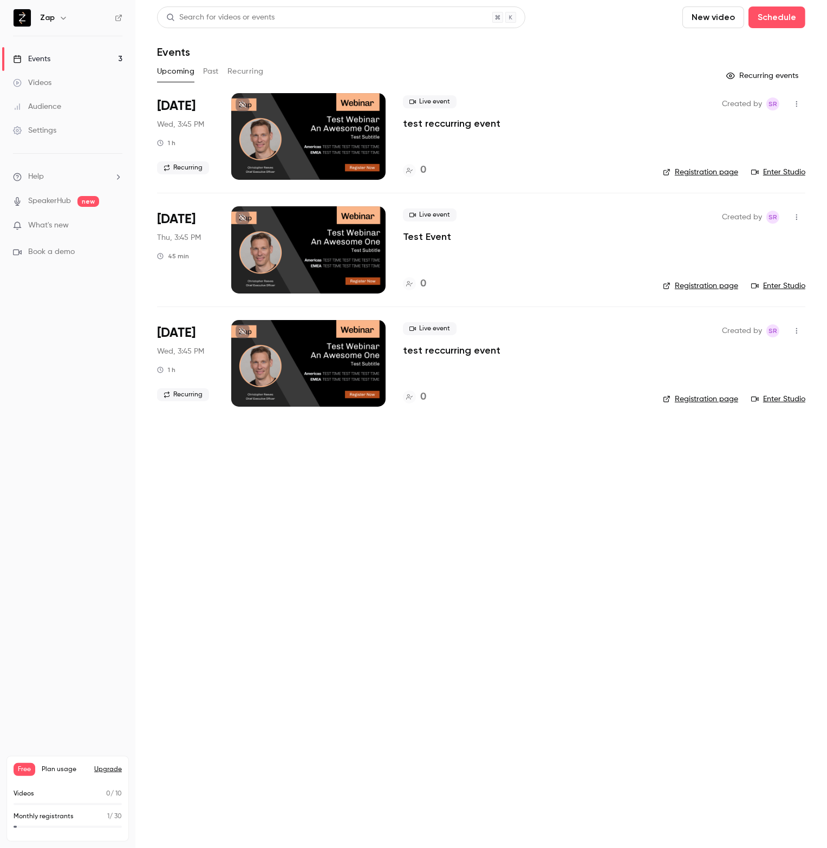
click at [723, 177] on link "Registration page" at bounding box center [700, 172] width 75 height 11
click at [766, 78] on button "Recurring events" at bounding box center [763, 75] width 84 height 17
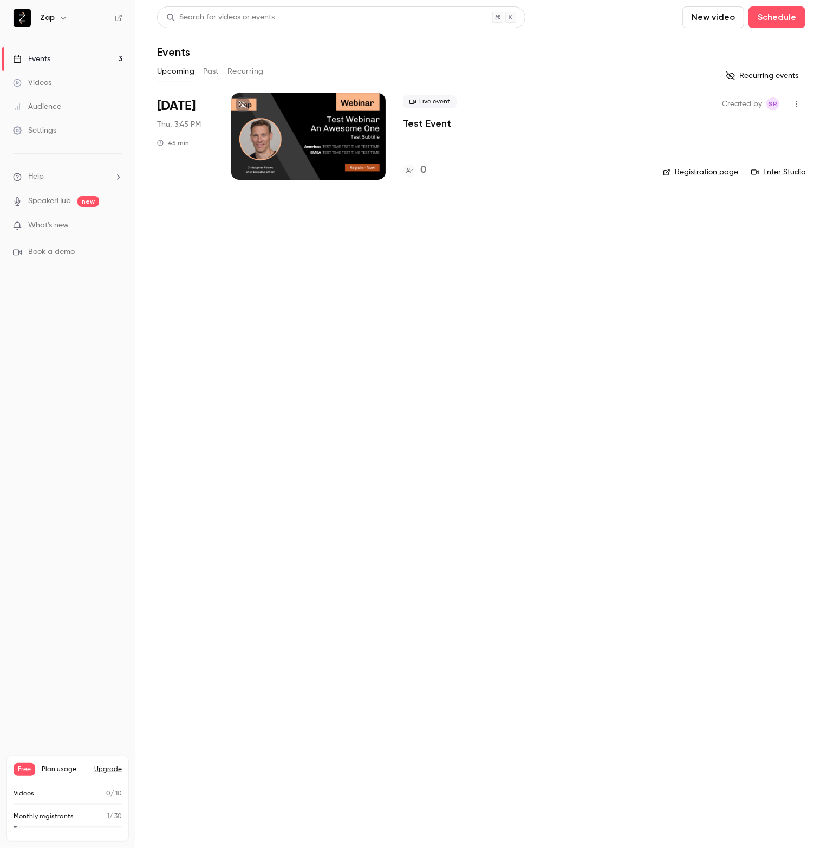
click at [425, 123] on p "Test Event" at bounding box center [427, 123] width 48 height 13
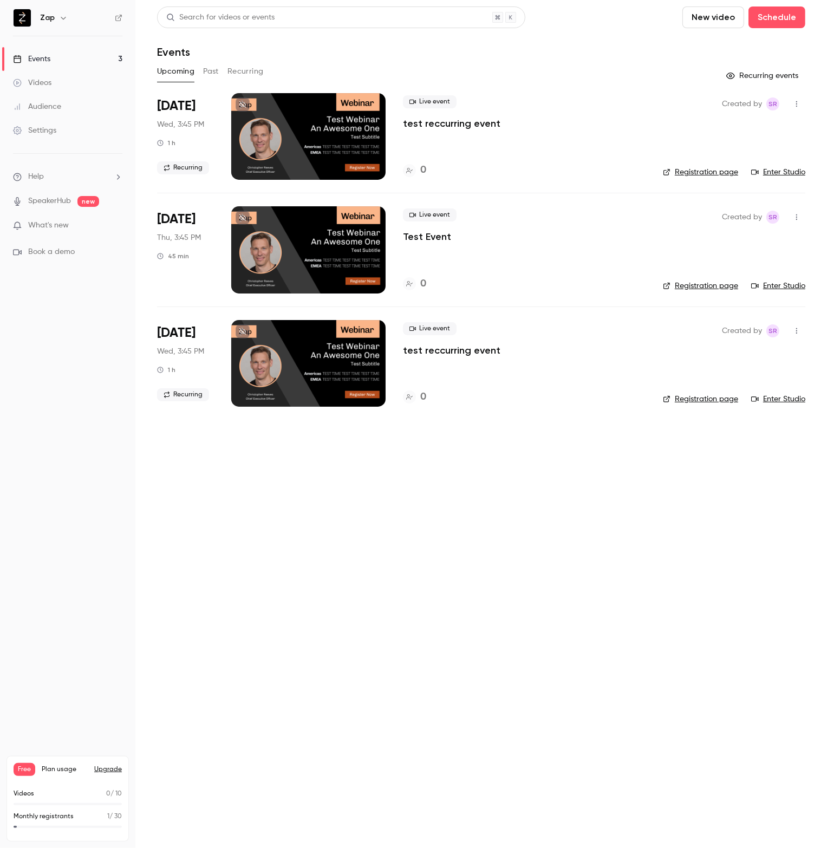
click at [238, 74] on button "Recurring" at bounding box center [245, 71] width 36 height 17
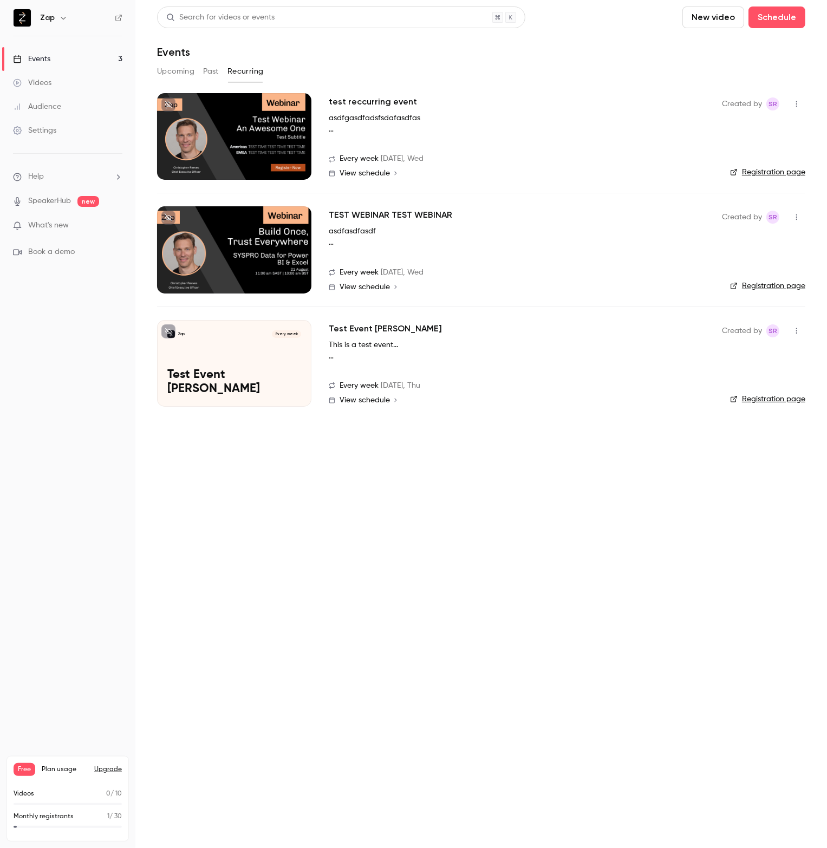
click at [368, 289] on span "View schedule" at bounding box center [365, 287] width 50 height 8
